Goal: Information Seeking & Learning: Learn about a topic

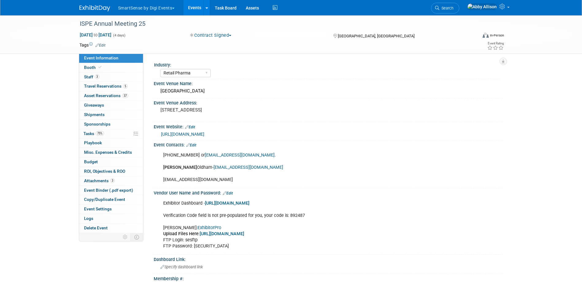
select select "Retail Pharma"
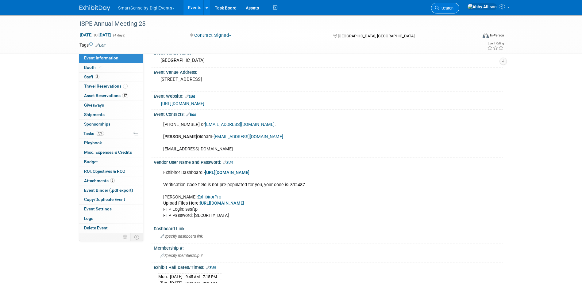
click at [453, 10] on span "Search" at bounding box center [446, 8] width 14 height 5
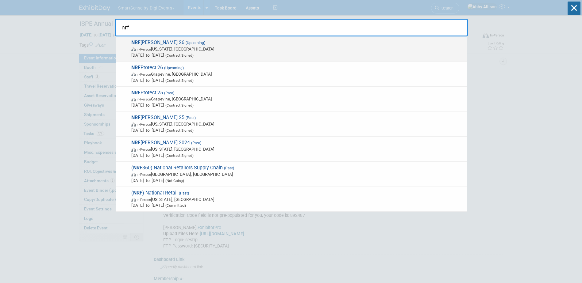
type input "nrf"
click at [156, 46] on span "In-Person [US_STATE], [GEOGRAPHIC_DATA]" at bounding box center [297, 49] width 333 height 6
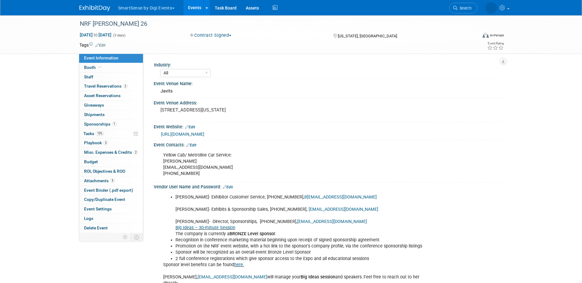
select select "All"
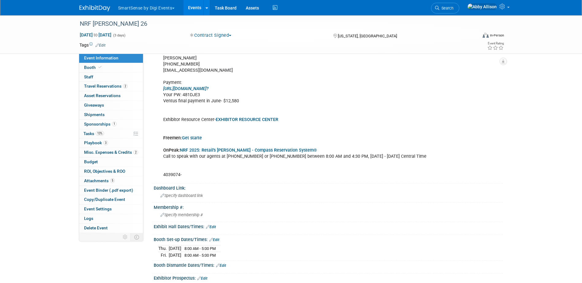
scroll to position [460, 0]
click at [453, 7] on span "Search" at bounding box center [446, 8] width 14 height 5
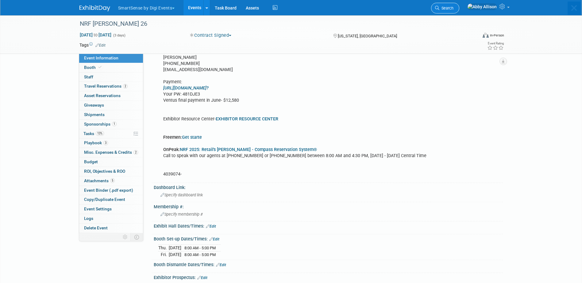
scroll to position [0, 0]
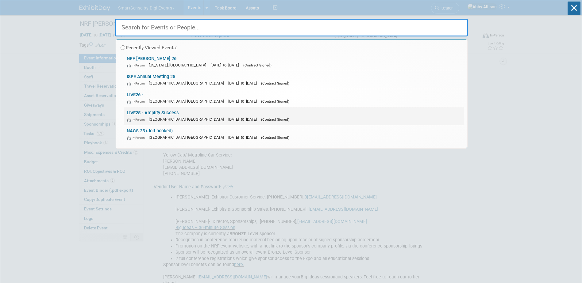
click at [147, 114] on link "LIVE25 - Amplify Success In-Person Nashville, TN Oct 21, 2025 to Oct 24, 2025 (…" at bounding box center [294, 116] width 340 height 18
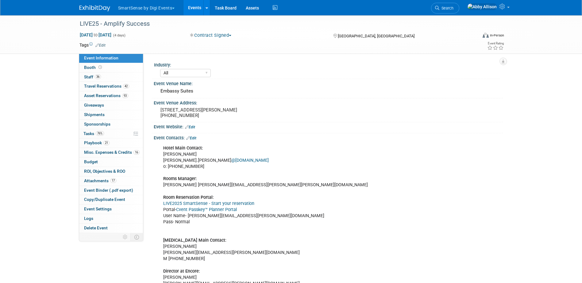
select select "All"
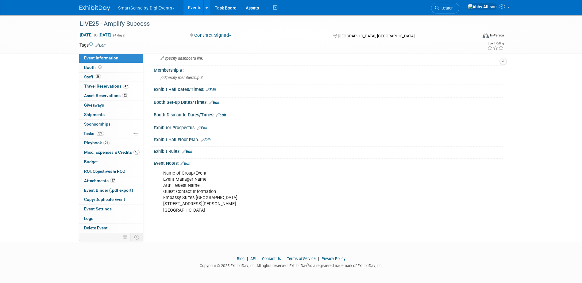
scroll to position [604, 0]
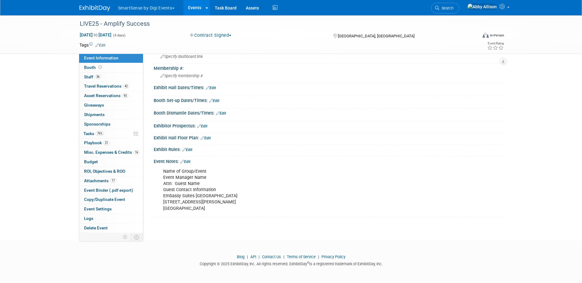
click at [201, 211] on div "Name of Group/Event Event Manager Name Attn: Guest Name Guest Contact Informati…" at bounding box center [297, 190] width 276 height 49
drag, startPoint x: 207, startPoint y: 210, endPoint x: 160, endPoint y: 173, distance: 59.7
click at [160, 173] on div "Name of Group/Event Event Manager Name Attn: Guest Name Guest Contact Informati…" at bounding box center [297, 190] width 276 height 49
copy div "Name of Group/Event Event Manager Name Attn: Guest Name Guest Contact Informati…"
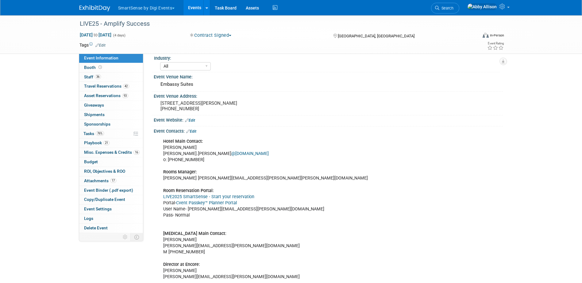
scroll to position [0, 0]
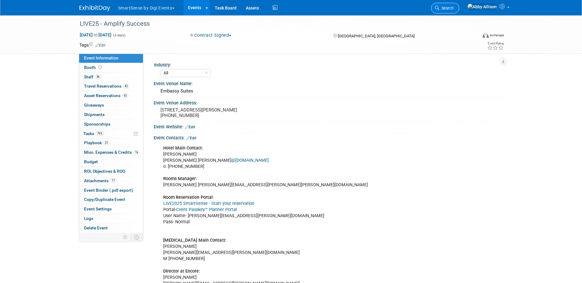
click at [439, 8] on icon at bounding box center [437, 8] width 4 height 4
